Goal: Task Accomplishment & Management: Manage account settings

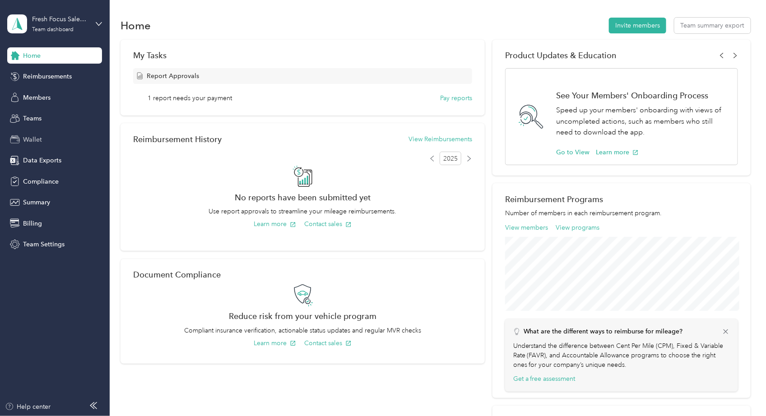
click at [47, 139] on div "Wallet" at bounding box center [54, 139] width 95 height 16
